Goal: Register for event/course

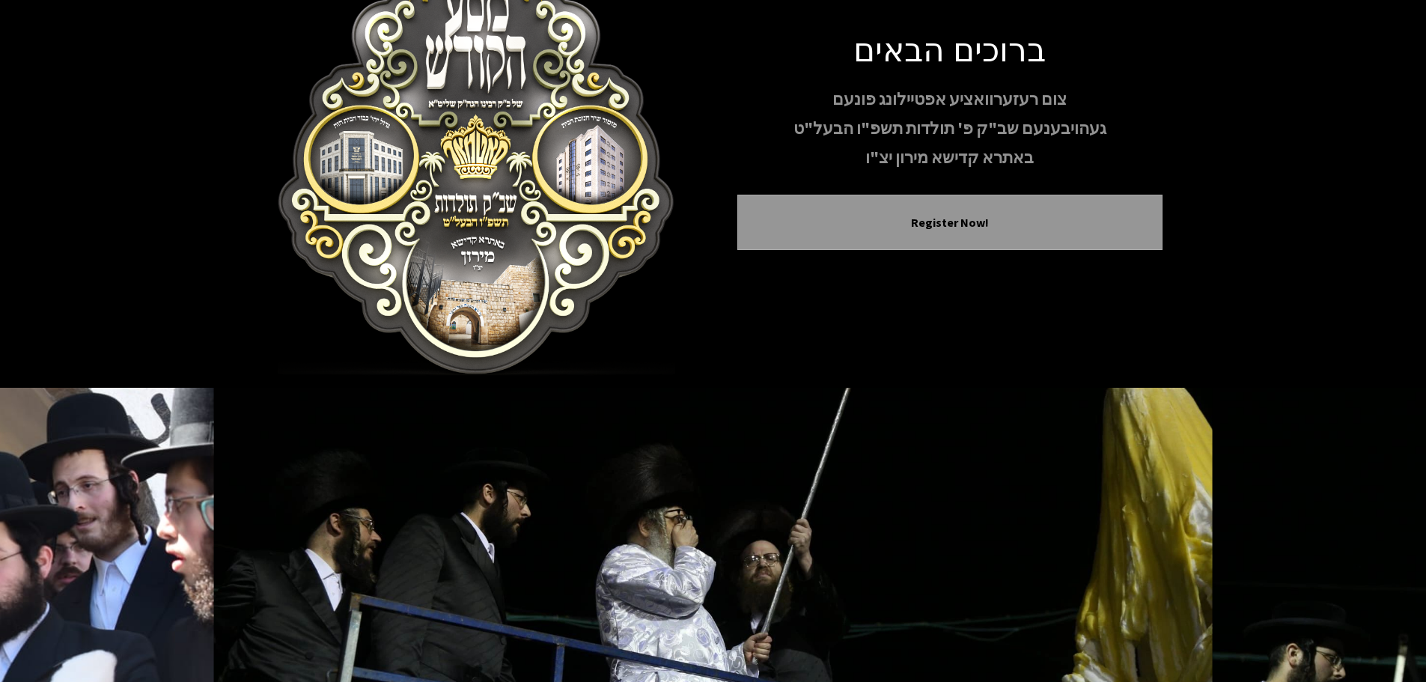
scroll to position [154, 0]
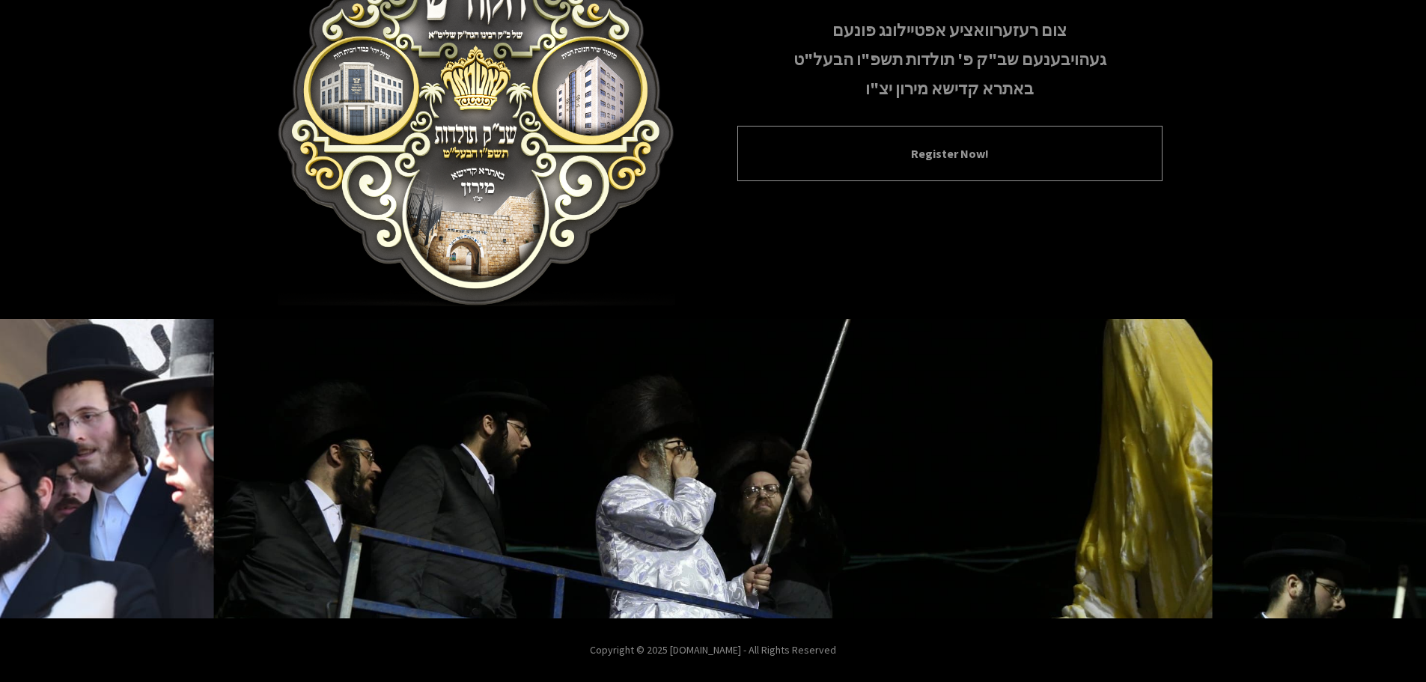
click at [1025, 167] on div "Register Now!" at bounding box center [949, 153] width 425 height 55
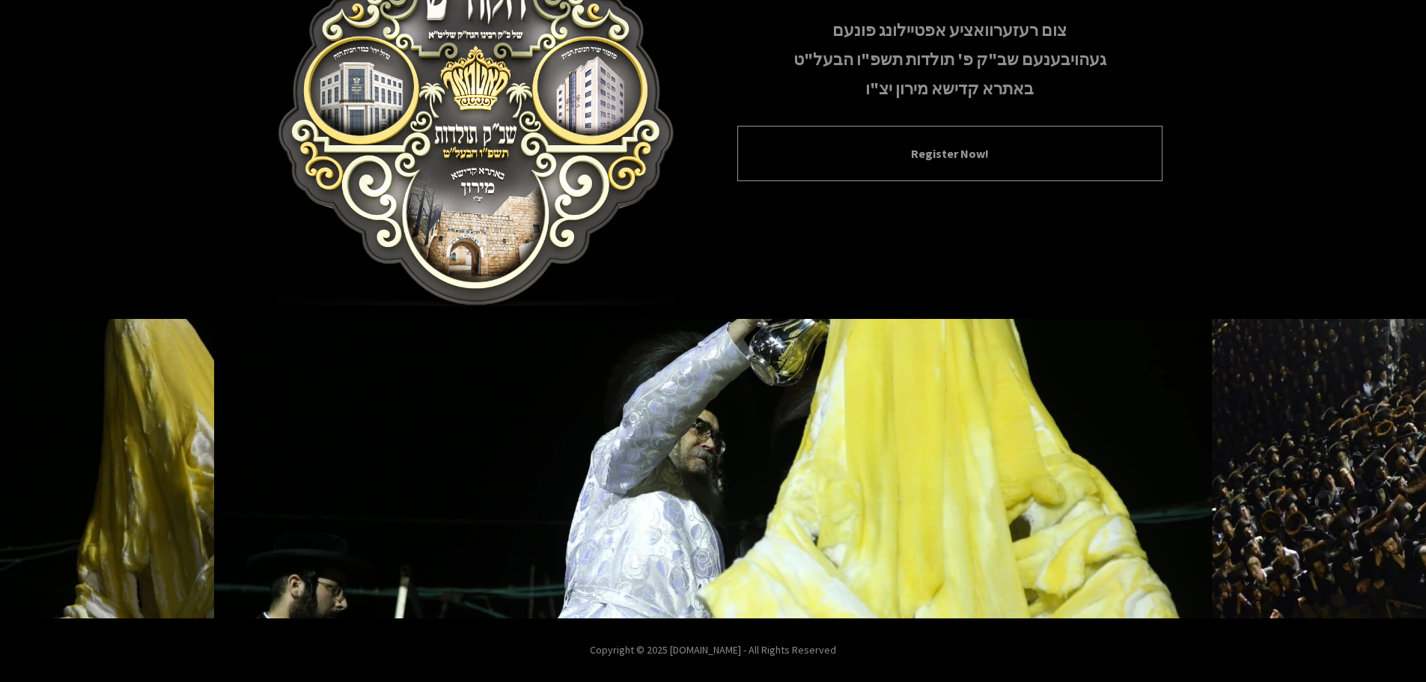
click at [906, 147] on button "Register Now!" at bounding box center [950, 154] width 388 height 18
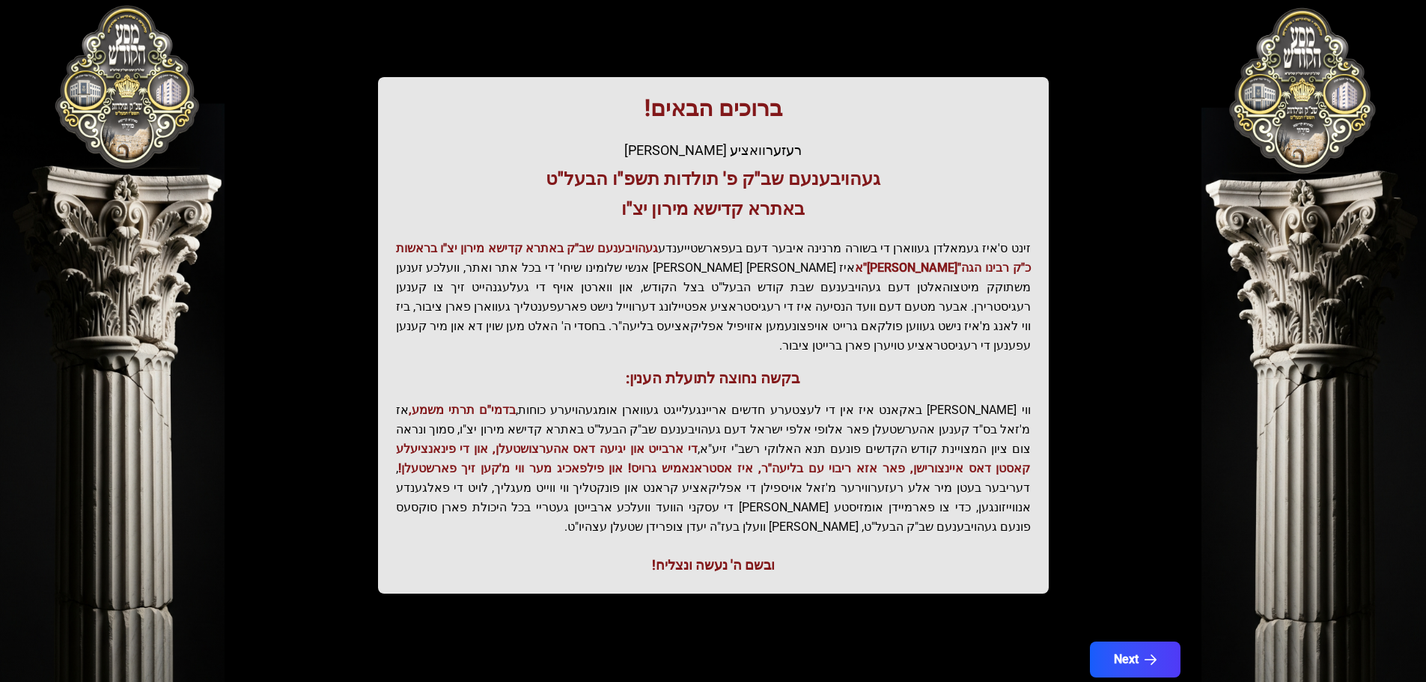
scroll to position [185, 0]
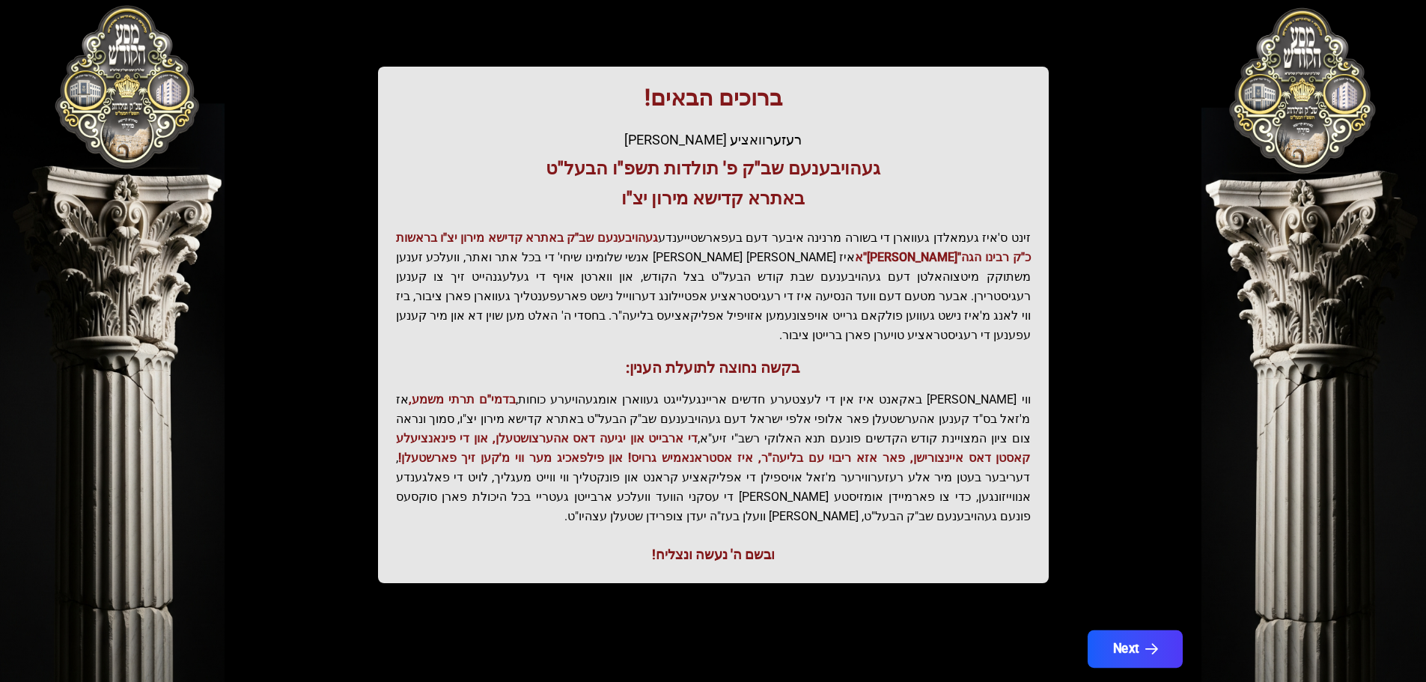
click at [1154, 630] on button "Next" at bounding box center [1134, 648] width 95 height 37
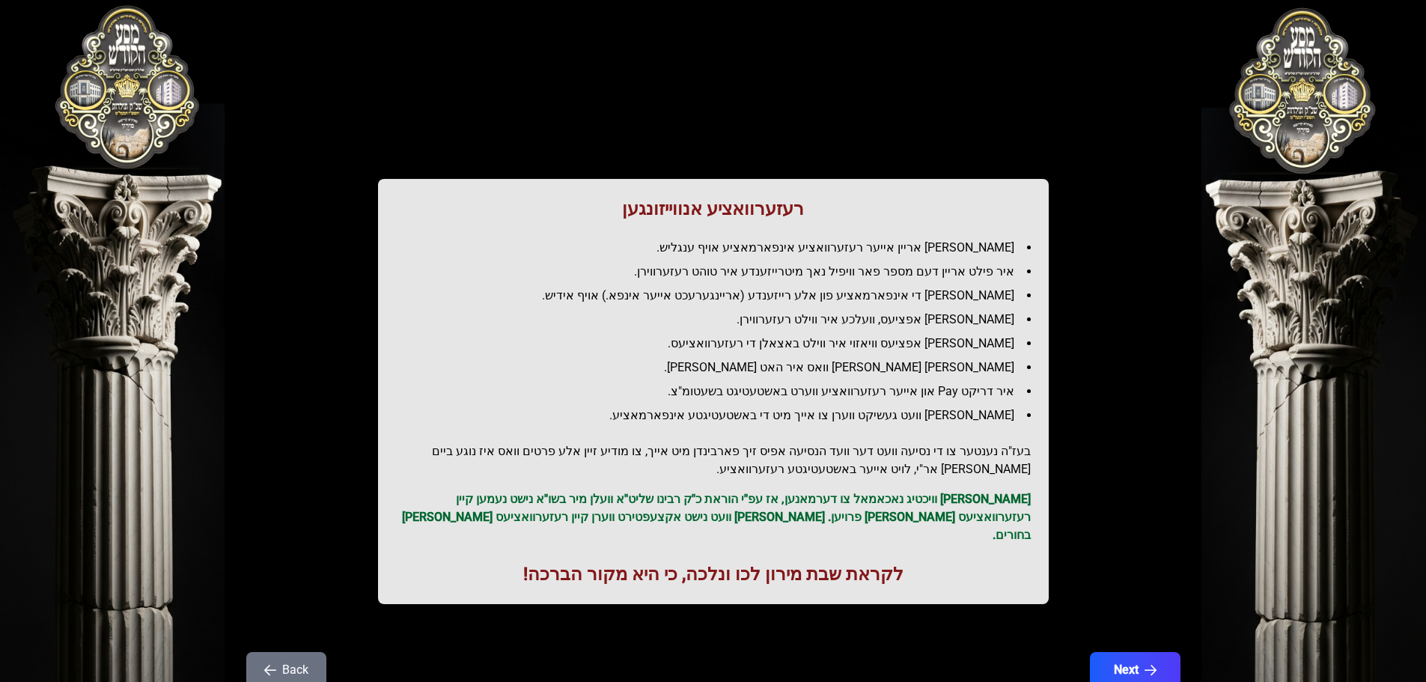
scroll to position [0, 0]
click at [1139, 652] on button "Next" at bounding box center [1134, 670] width 95 height 37
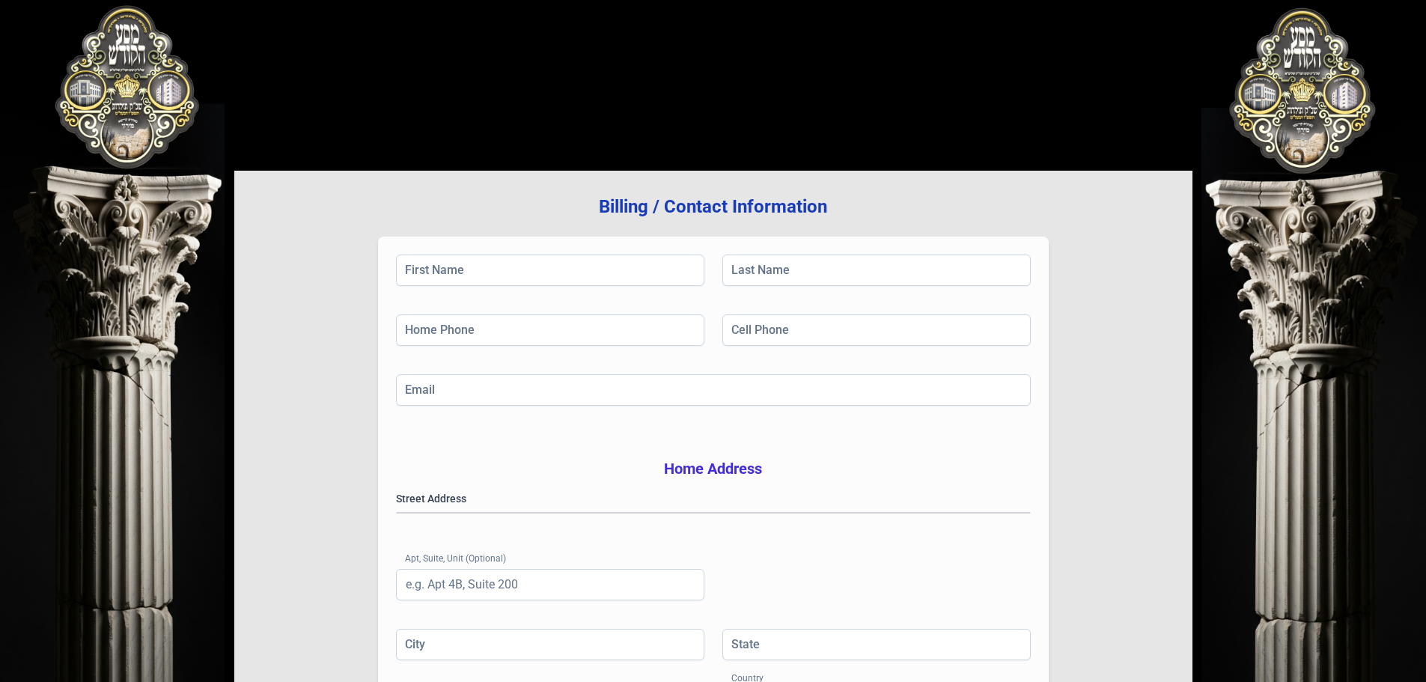
drag, startPoint x: 1295, startPoint y: 117, endPoint x: 1288, endPoint y: 139, distance: 23.7
click at [1292, 124] on div "בעזהשי"ת [PHONE_NUMBER] Billing / Contact Information First Name Last Name Home…" at bounding box center [713, 452] width 1426 height 904
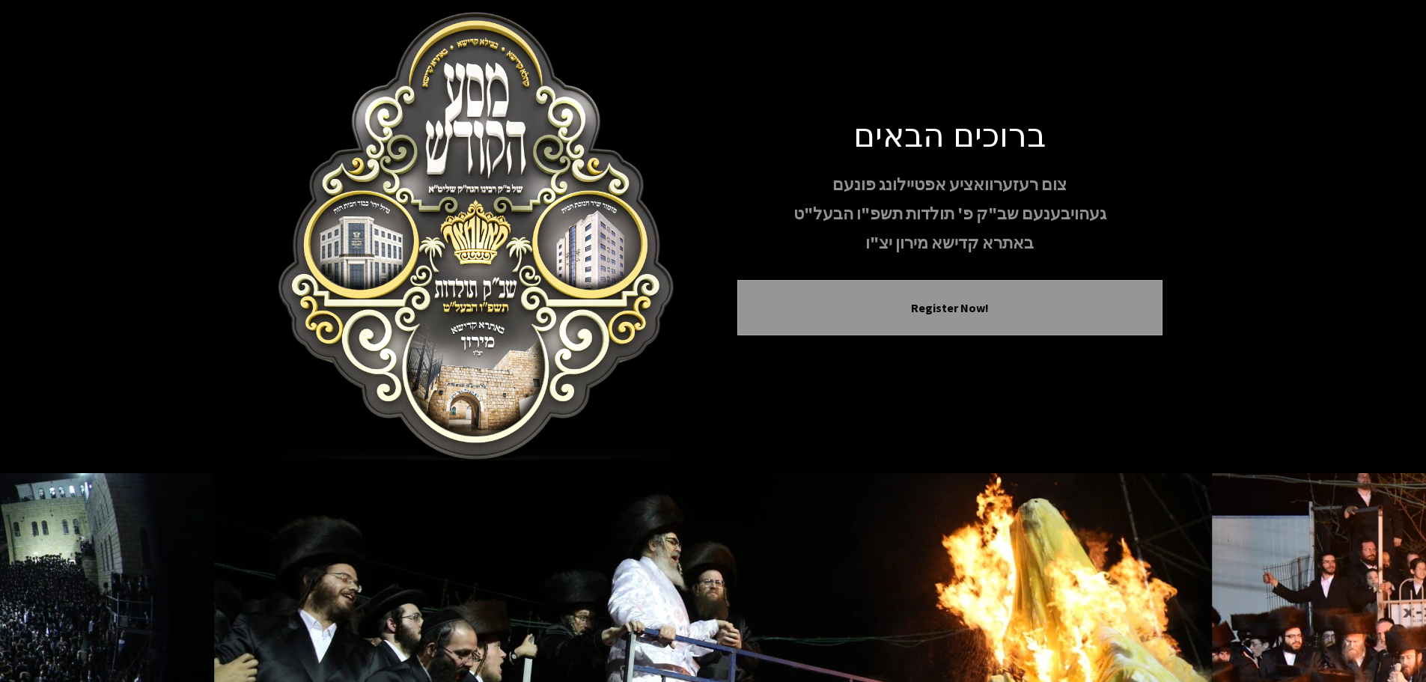
drag, startPoint x: 986, startPoint y: 309, endPoint x: 687, endPoint y: 158, distance: 334.8
click at [687, 158] on div "ברוכים הבאים צום רעזערוואציע אפטיילונג פונעם געהויבענעם שב"ק פ' תולדות תשפ"ו הב…" at bounding box center [713, 236] width 898 height 449
